Goal: Information Seeking & Learning: Learn about a topic

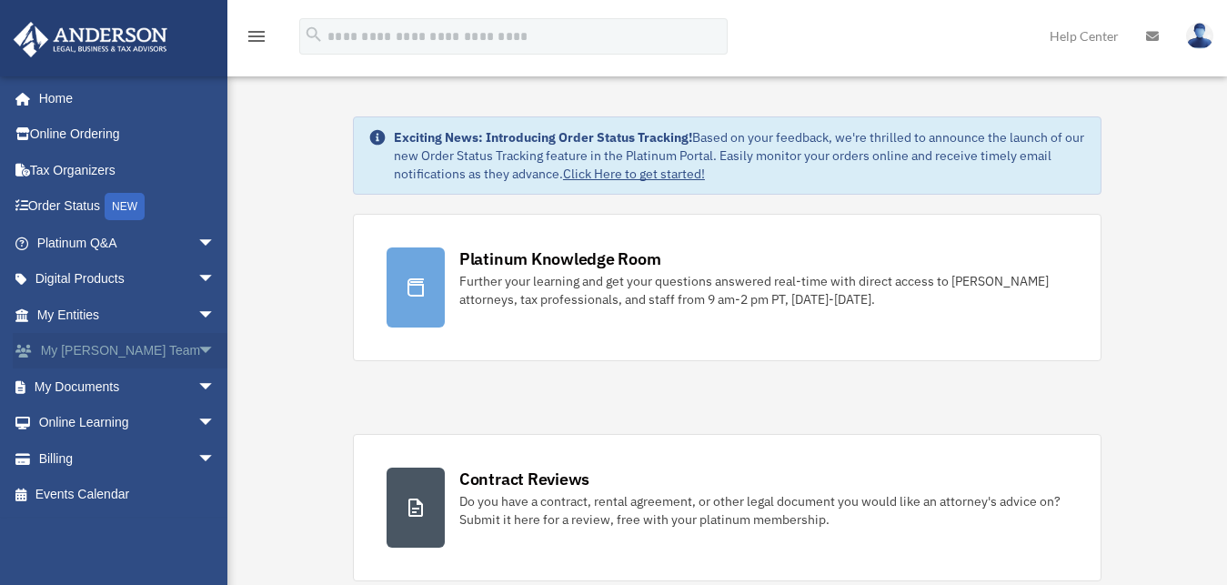
click at [114, 358] on link "My Anderson Team arrow_drop_down" at bounding box center [128, 351] width 230 height 36
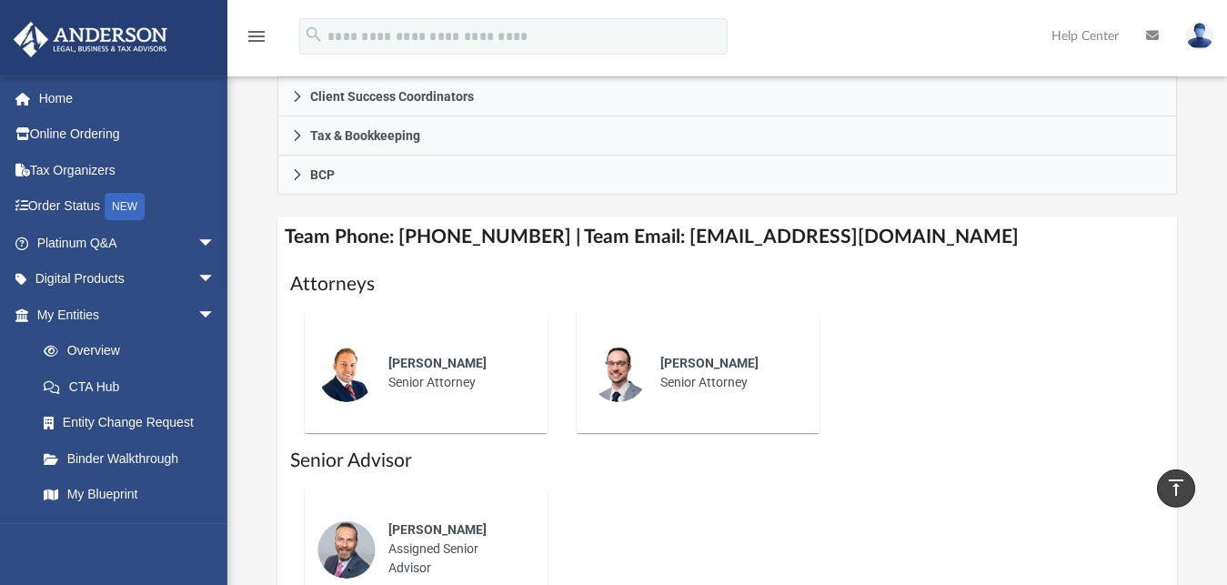
scroll to position [650, 0]
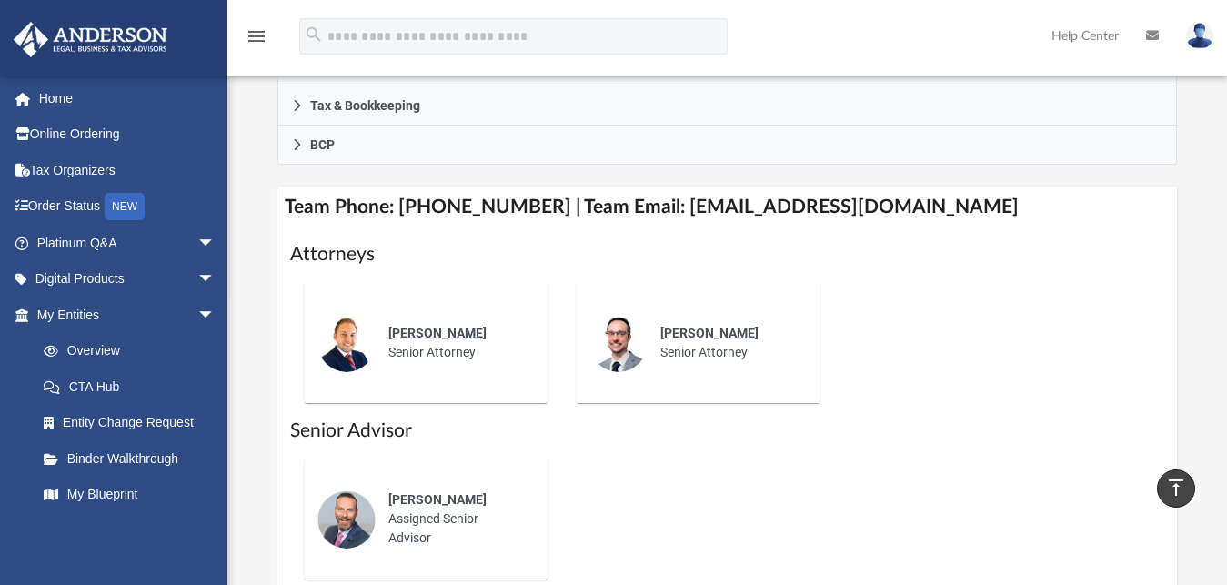
click at [400, 187] on h4 "Team Phone: [PHONE_NUMBER] | Team Email: [EMAIL_ADDRESS][DOMAIN_NAME]" at bounding box center [728, 207] width 900 height 41
click at [400, 187] on h4 "Team Phone: (725) 201-7553 | Team Email: myteam@andersonadvisors.com" at bounding box center [728, 207] width 900 height 41
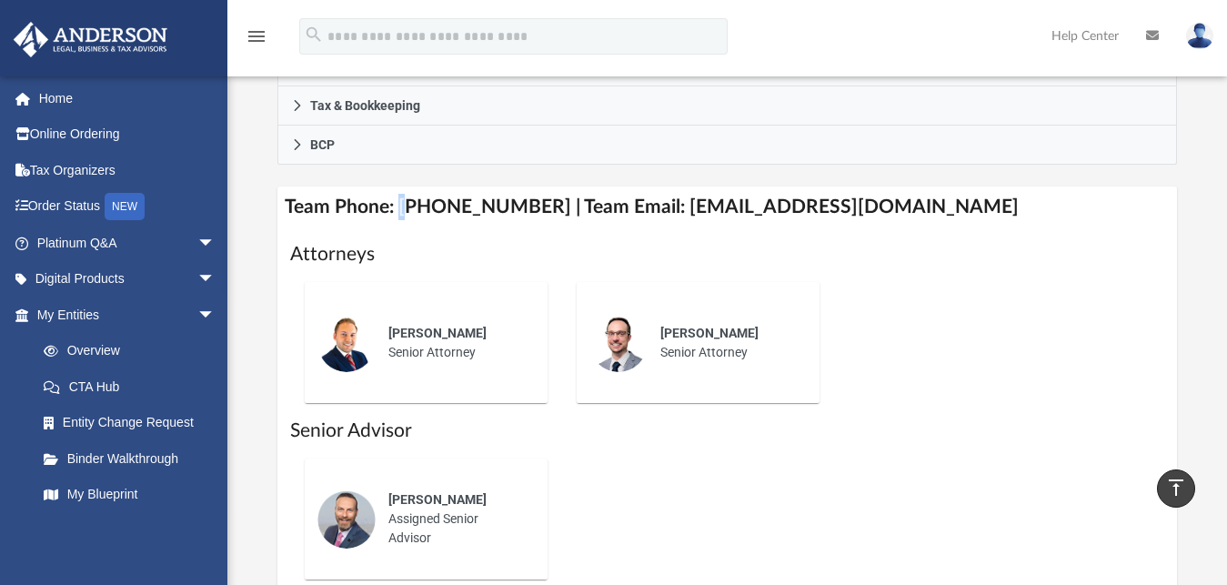
click at [400, 187] on h4 "Team Phone: (725) 201-7553 | Team Email: myteam@andersonadvisors.com" at bounding box center [728, 207] width 900 height 41
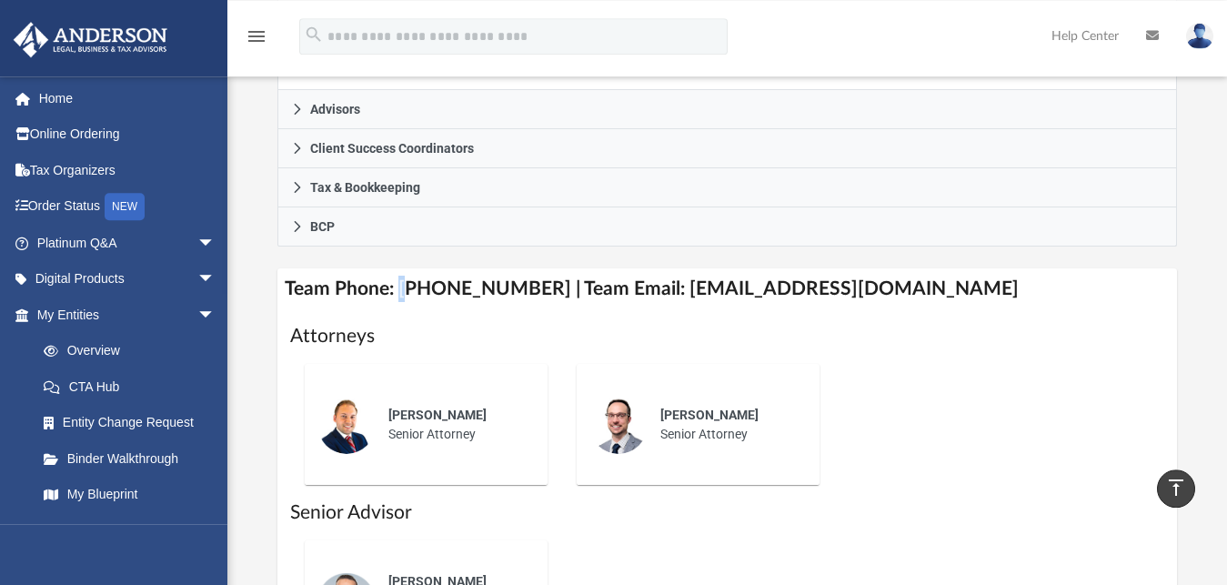
scroll to position [559, 0]
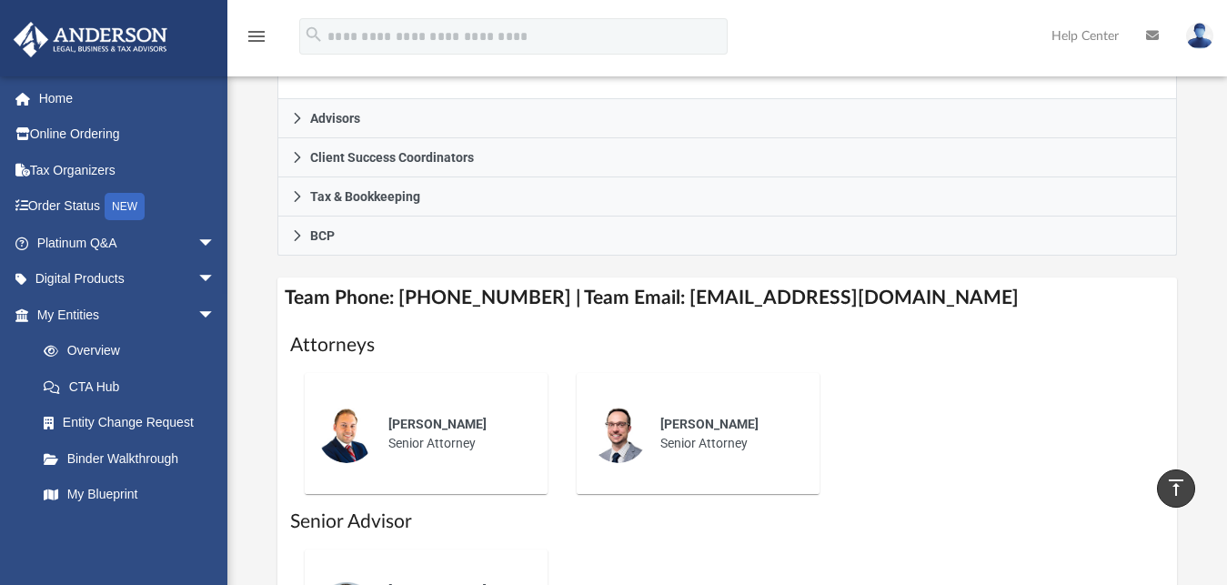
click at [455, 278] on h4 "Team Phone: (725) 201-7553 | Team Email: myteam@andersonadvisors.com" at bounding box center [728, 298] width 900 height 41
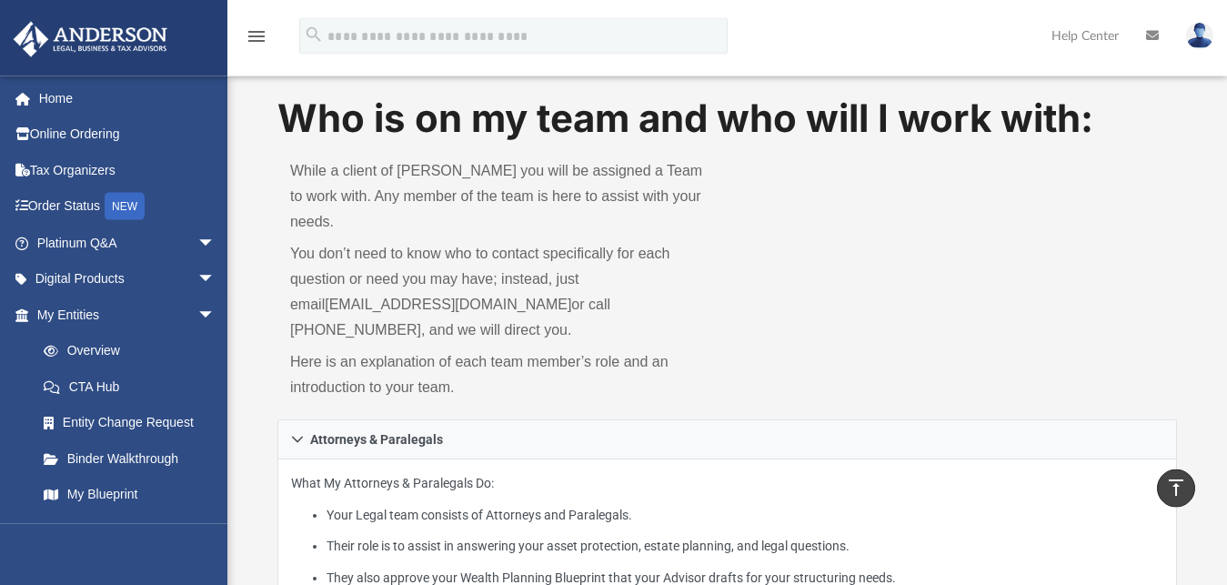
scroll to position [0, 0]
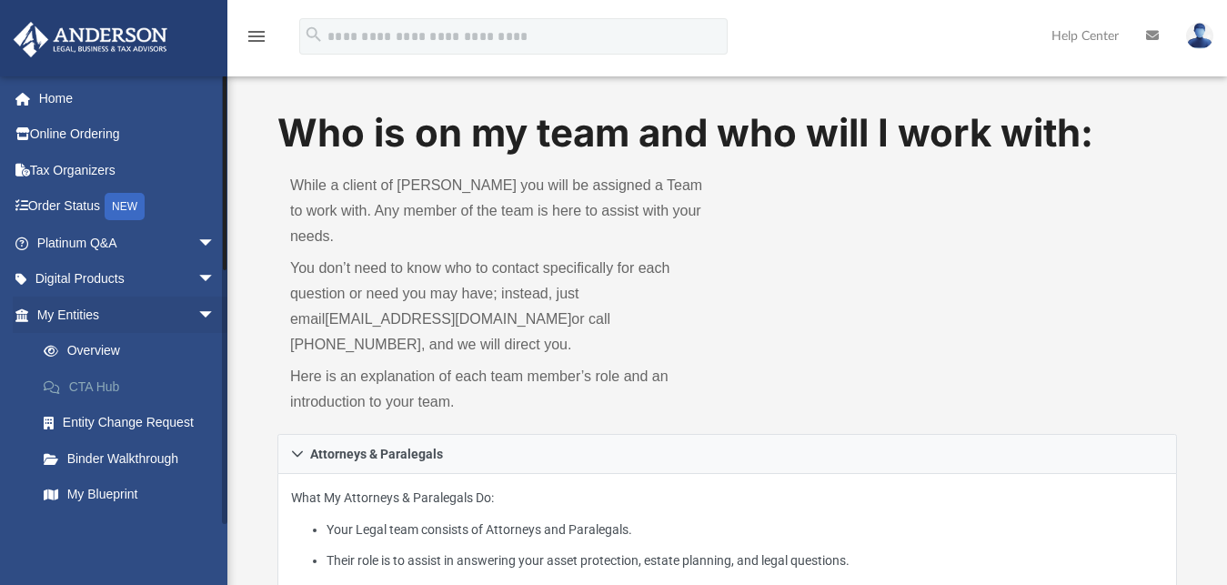
click at [105, 394] on link "CTA Hub" at bounding box center [133, 386] width 217 height 36
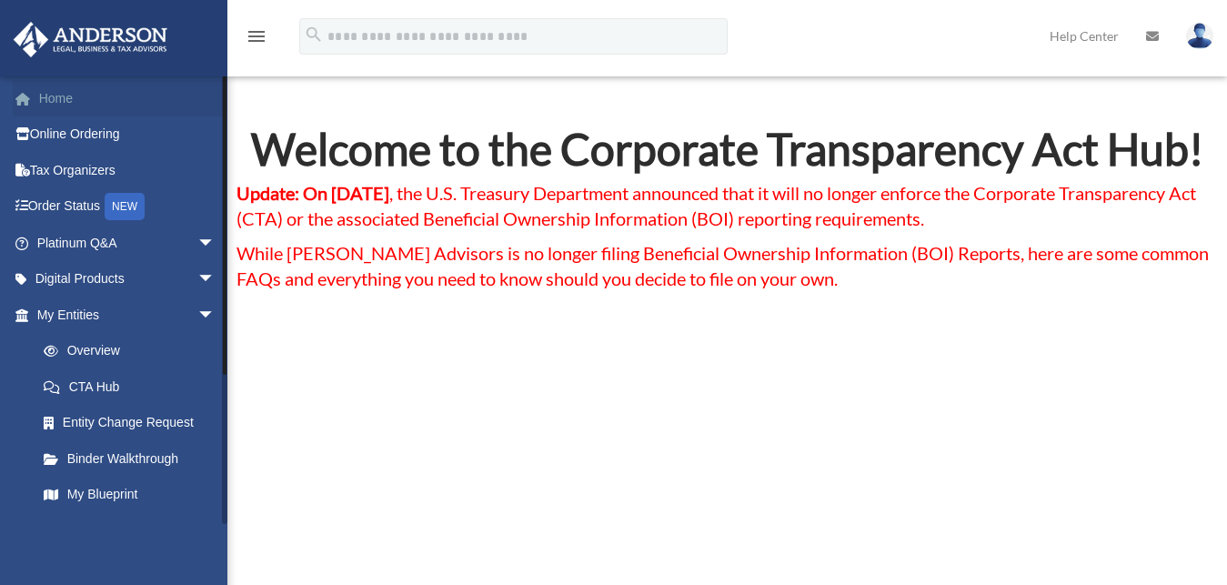
click at [65, 94] on link "Home" at bounding box center [128, 98] width 230 height 36
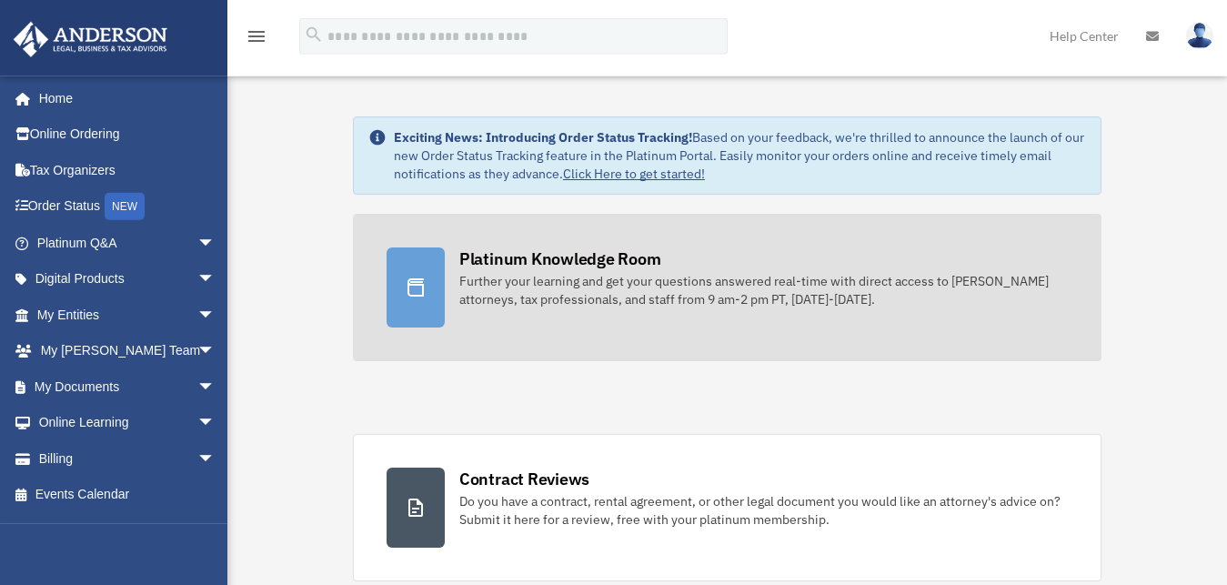
scroll to position [93, 0]
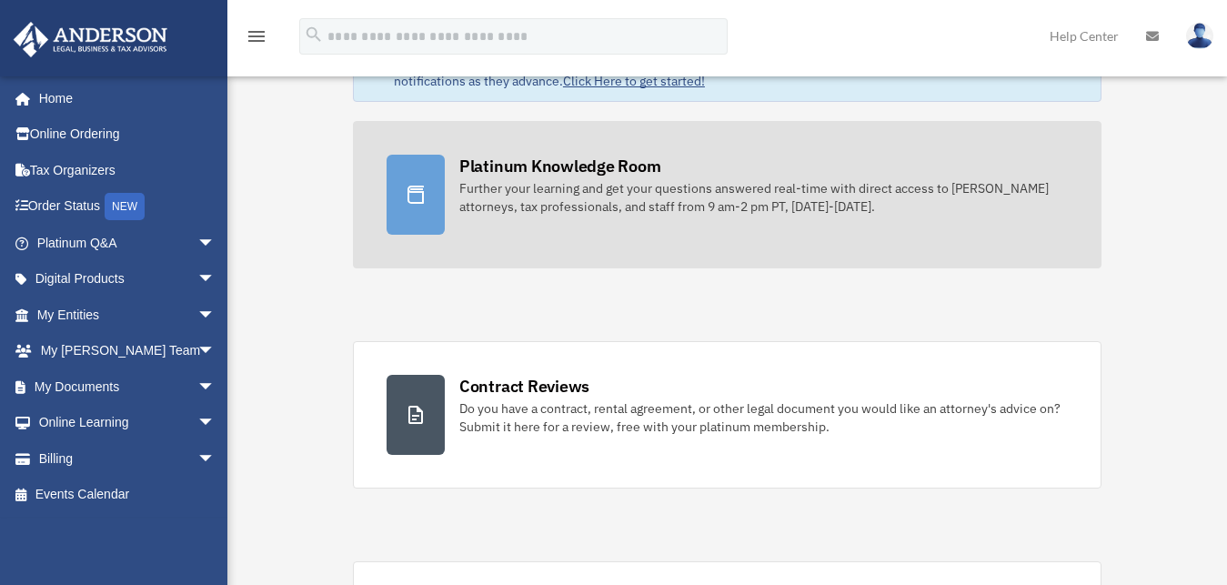
click at [525, 208] on div "Further your learning and get your questions answered real-time with direct acc…" at bounding box center [763, 197] width 609 height 36
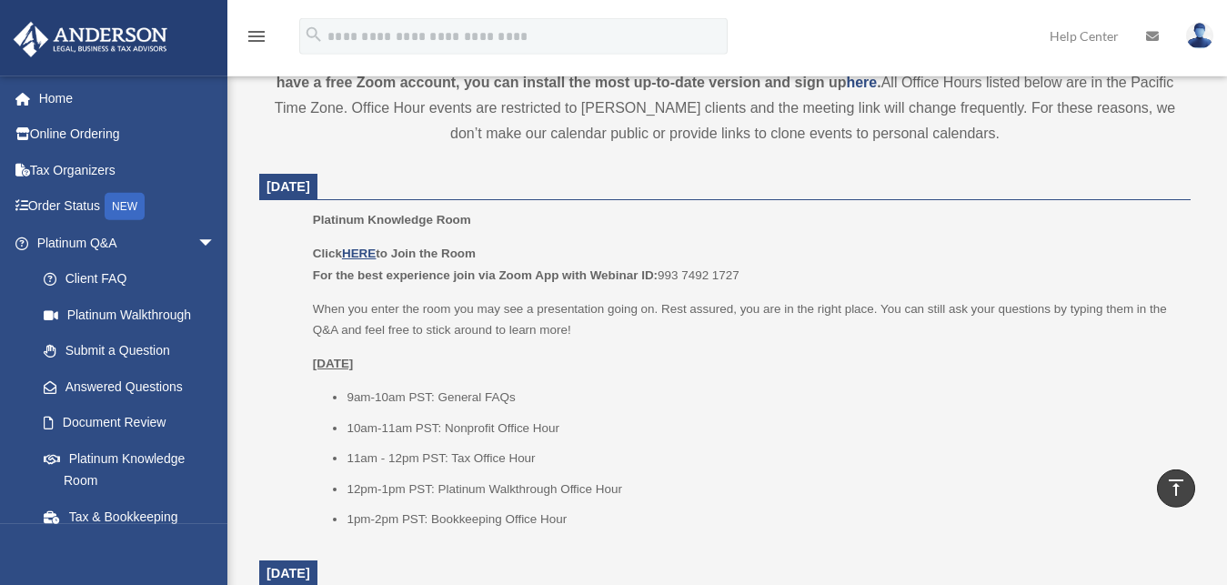
scroll to position [650, 0]
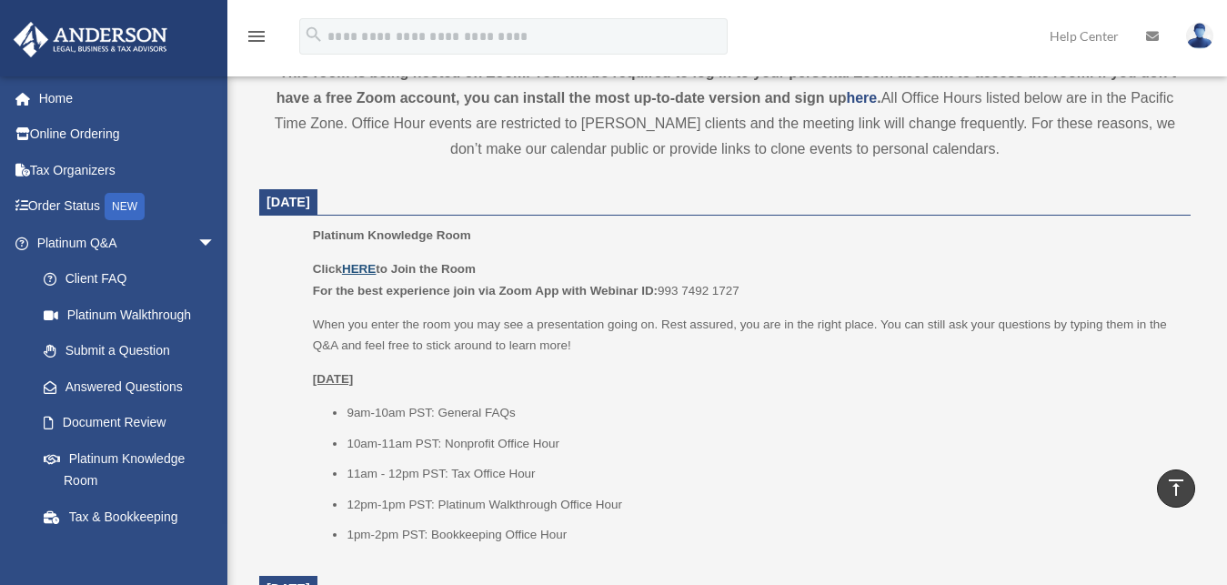
click at [364, 267] on u "HERE" at bounding box center [359, 269] width 34 height 14
